Goal: Obtain resource: Download file/media

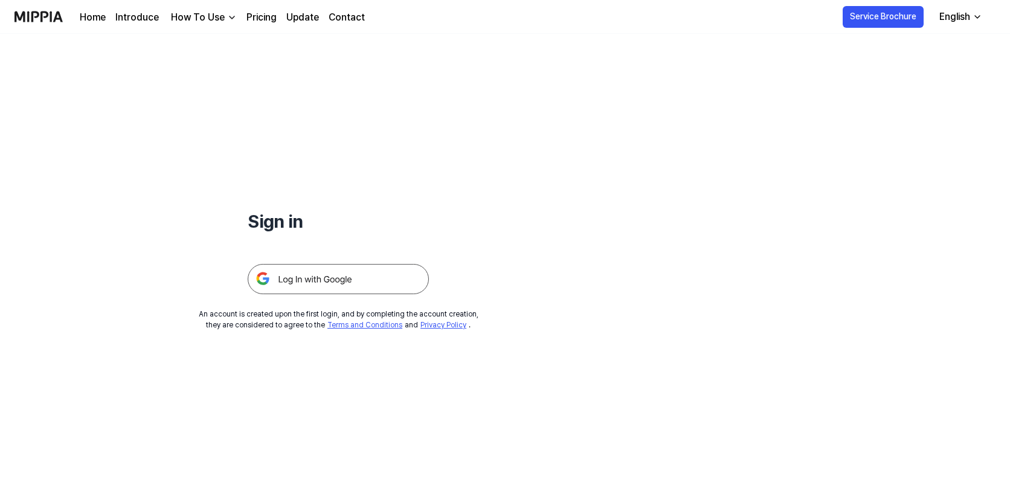
click at [307, 272] on img at bounding box center [338, 279] width 181 height 30
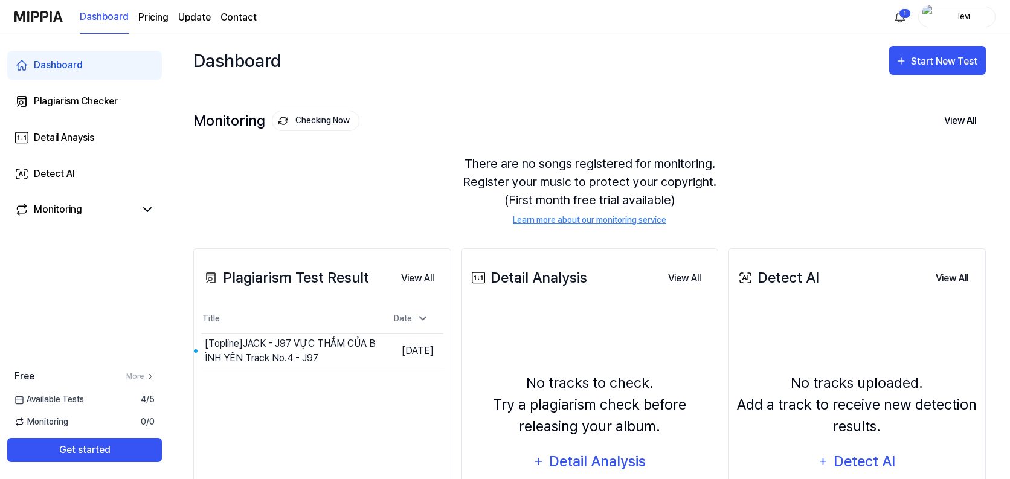
scroll to position [128, 0]
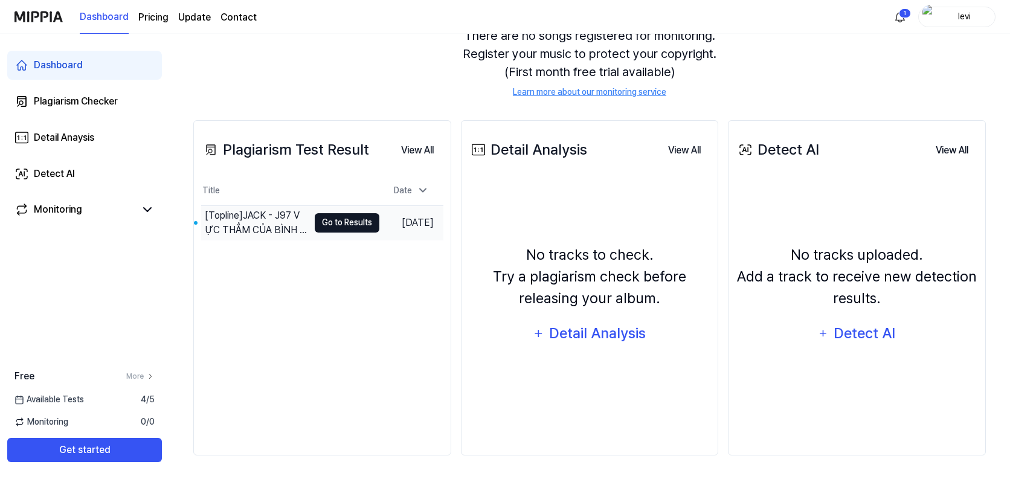
click at [330, 224] on button "Go to Results" at bounding box center [347, 222] width 65 height 19
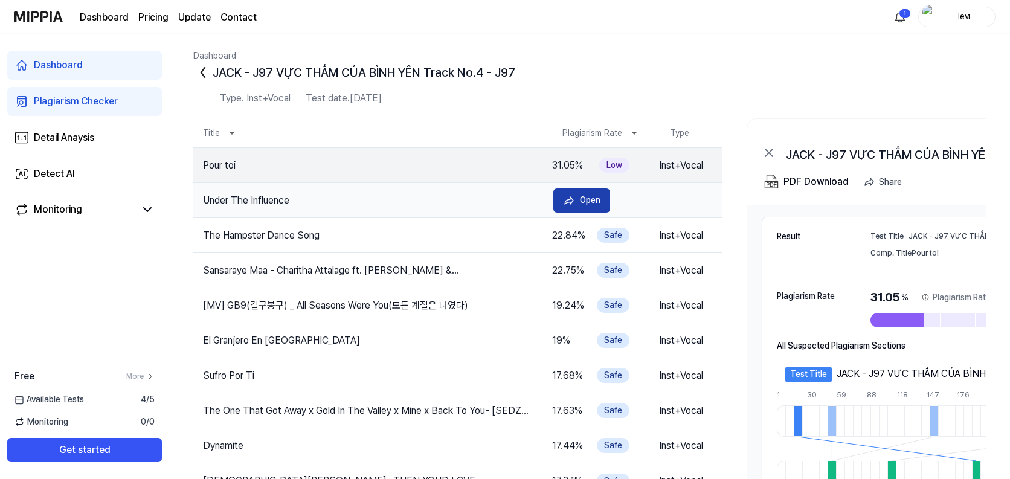
click at [589, 198] on div "Open" at bounding box center [590, 199] width 21 height 13
drag, startPoint x: 303, startPoint y: 199, endPoint x: 371, endPoint y: 187, distance: 68.8
click at [371, 187] on tr "Under The Influence 28.52 % Safe Inst+Vocal Open" at bounding box center [457, 200] width 529 height 35
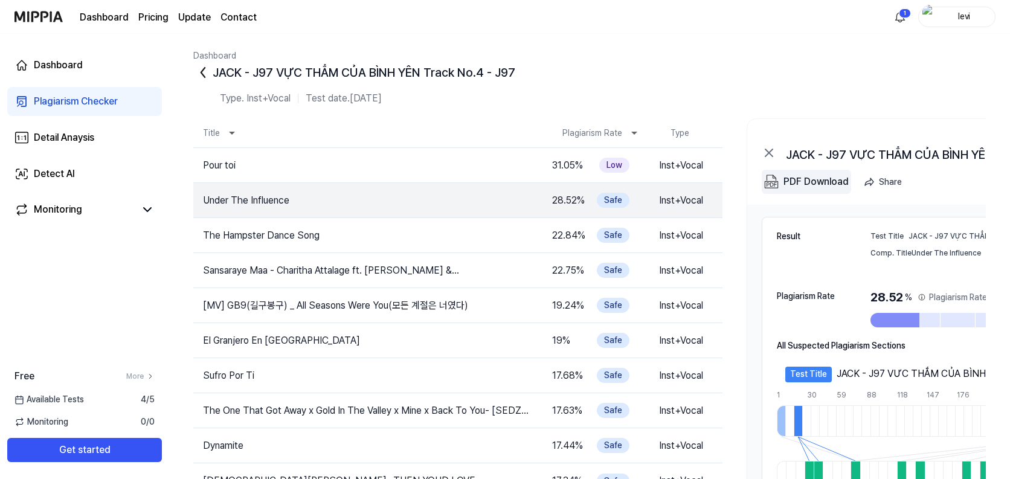
click at [792, 176] on div "PDF Download" at bounding box center [815, 182] width 65 height 16
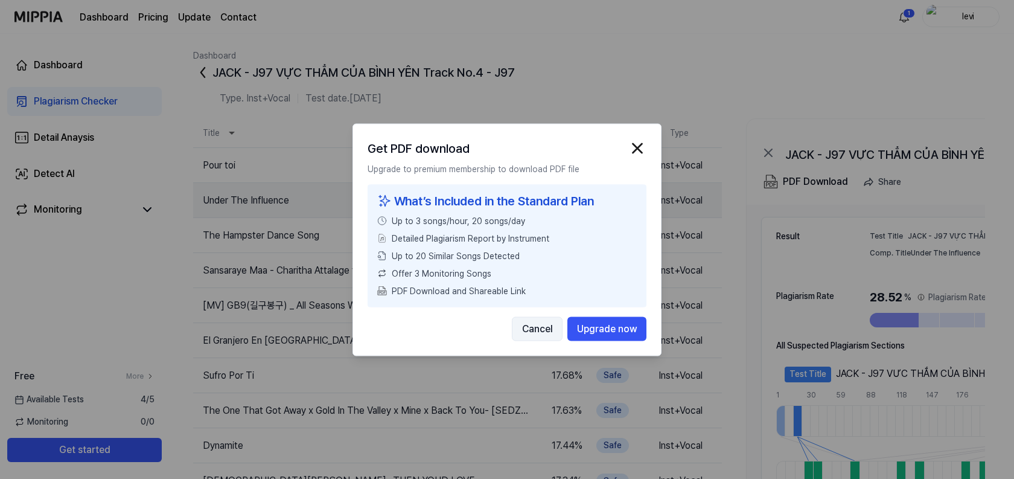
click at [546, 332] on button "Cancel" at bounding box center [537, 328] width 51 height 24
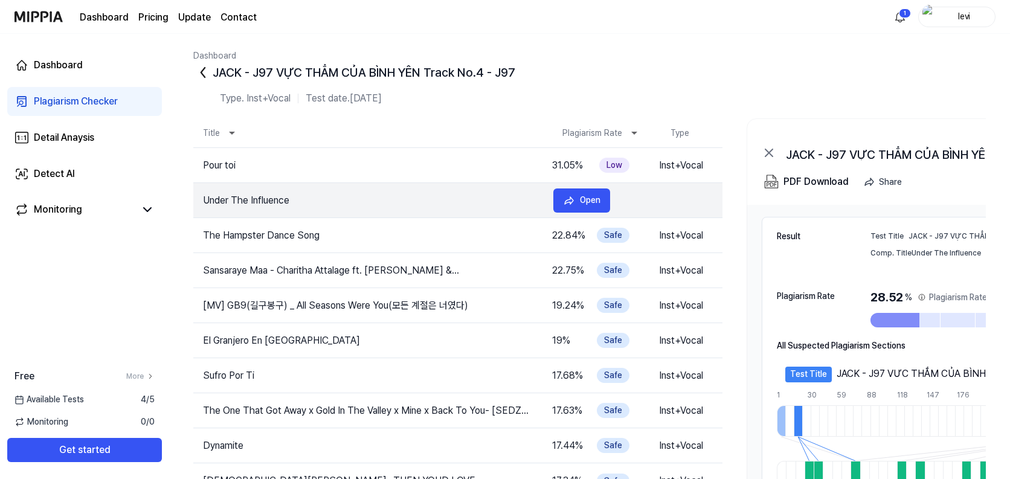
drag, startPoint x: 293, startPoint y: 199, endPoint x: 359, endPoint y: 185, distance: 67.3
click at [359, 185] on tr "Under The Influence 28.52 % Safe Inst+Vocal Open" at bounding box center [457, 200] width 529 height 35
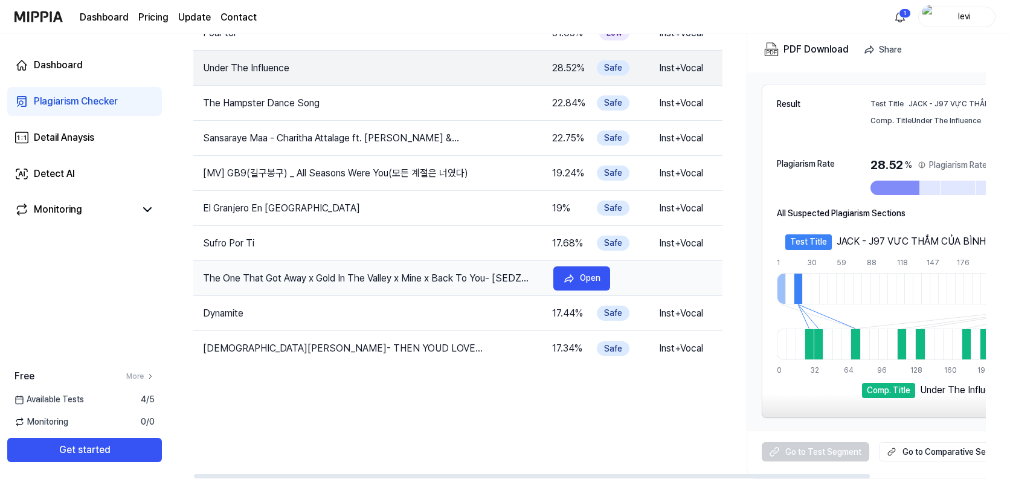
drag, startPoint x: 194, startPoint y: 280, endPoint x: 535, endPoint y: 269, distance: 341.3
click at [535, 269] on tr "The One That Got Away x Gold In The Valley x Mine x Back To You- [SEDZ EDIT] 17…" at bounding box center [457, 278] width 529 height 35
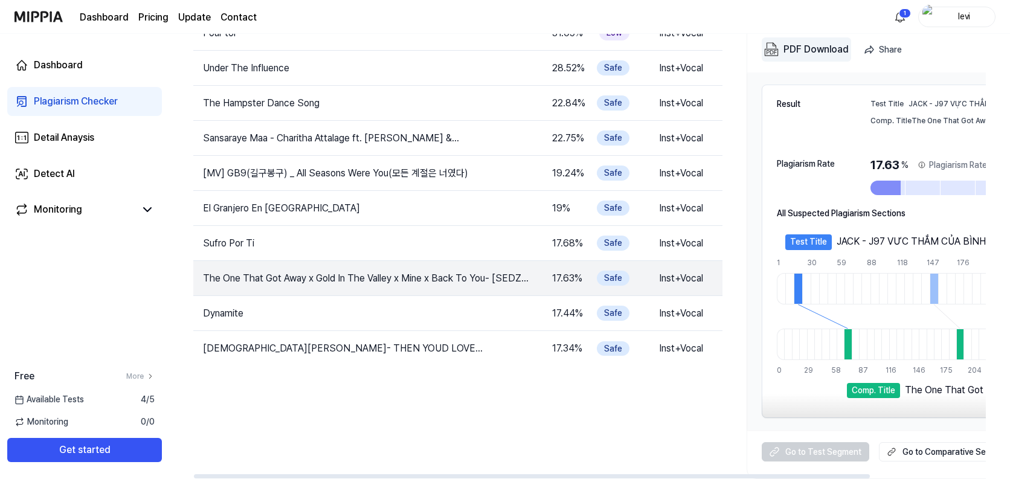
click at [805, 47] on div "PDF Download" at bounding box center [815, 50] width 65 height 16
